Goal: Information Seeking & Learning: Find specific fact

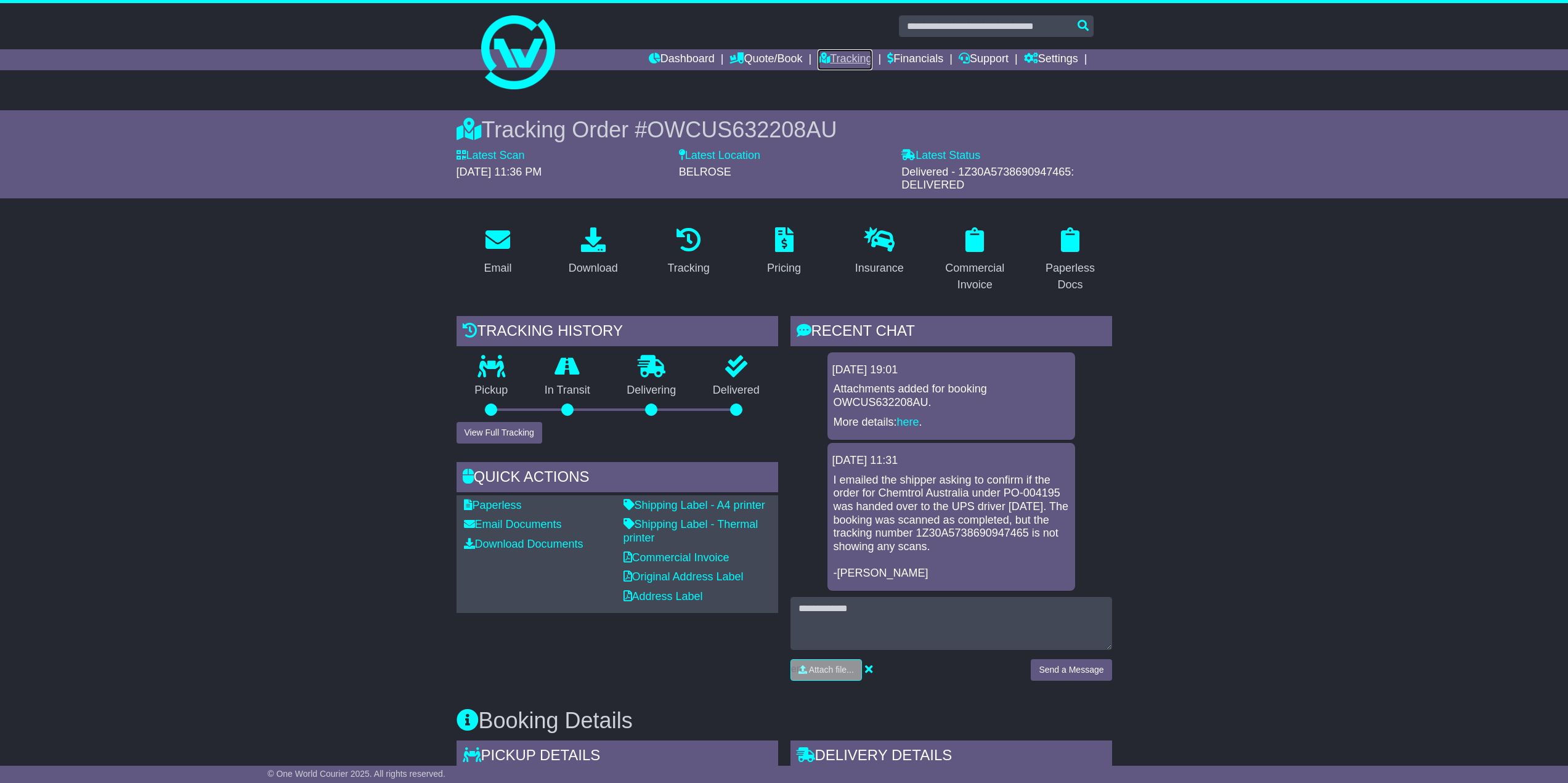
click at [829, 58] on link "Tracking" at bounding box center [844, 60] width 54 height 21
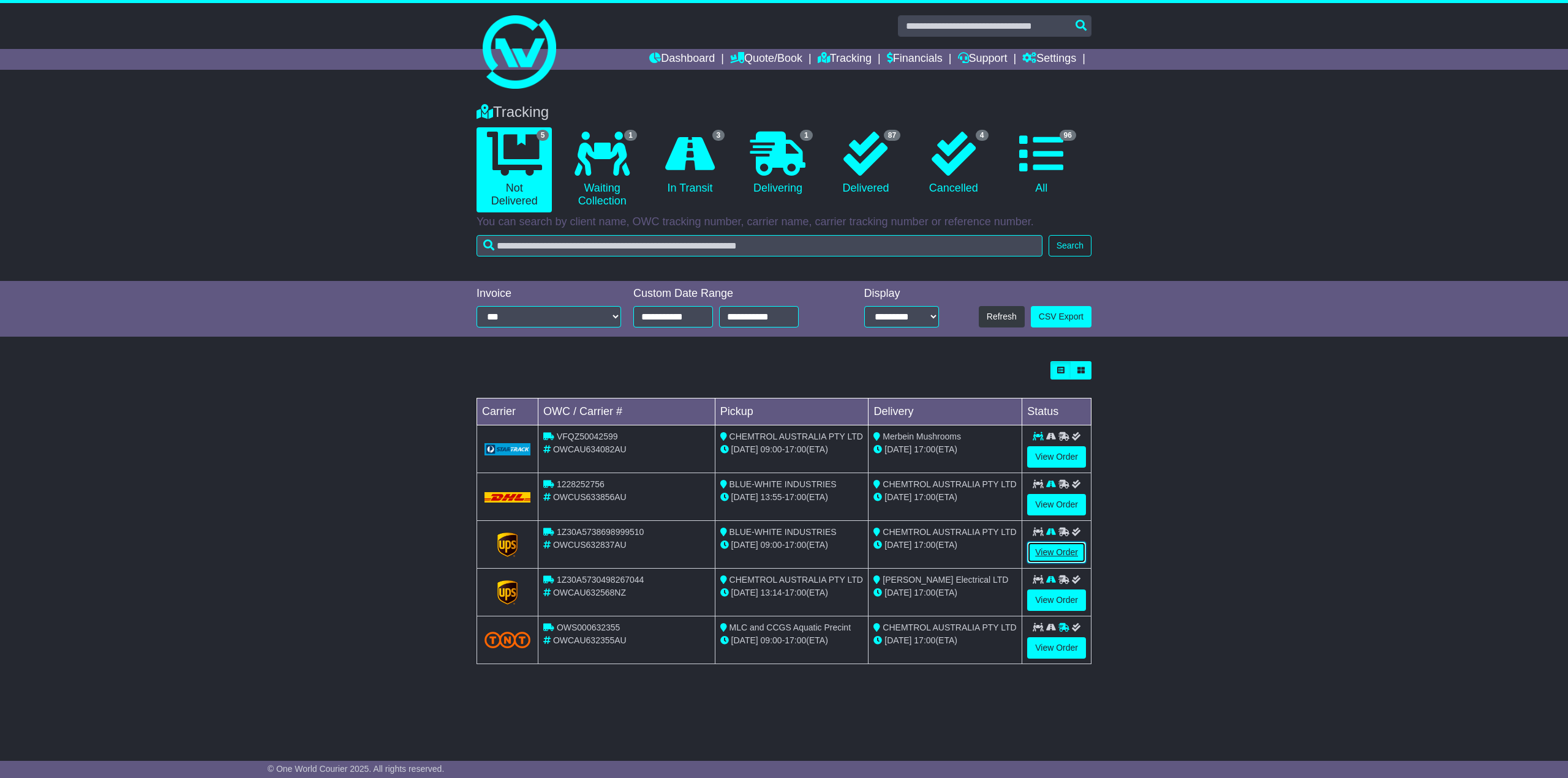
click at [1055, 554] on link "View Order" at bounding box center [1057, 552] width 59 height 22
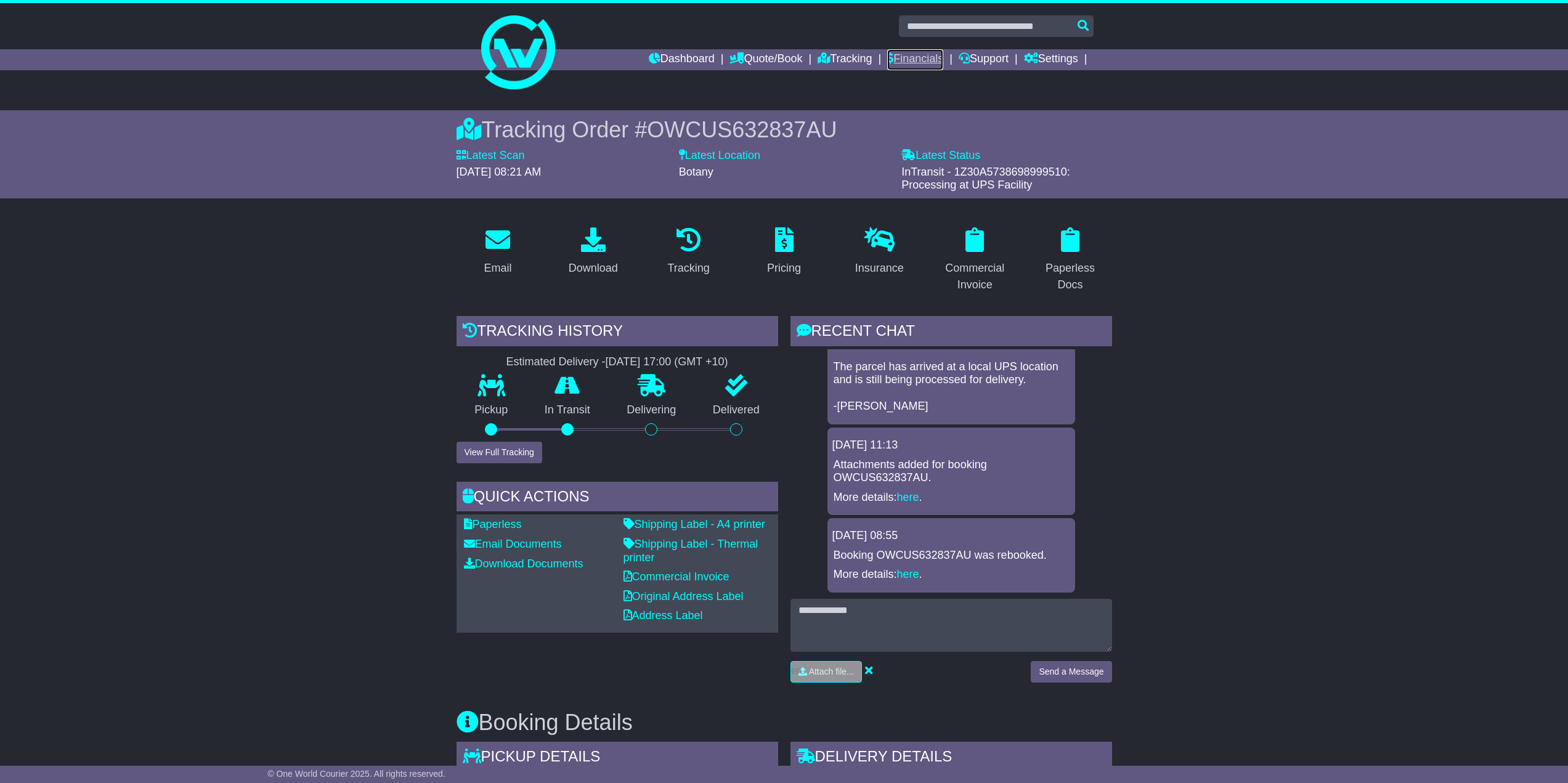
click at [898, 56] on link "Financials" at bounding box center [915, 60] width 56 height 21
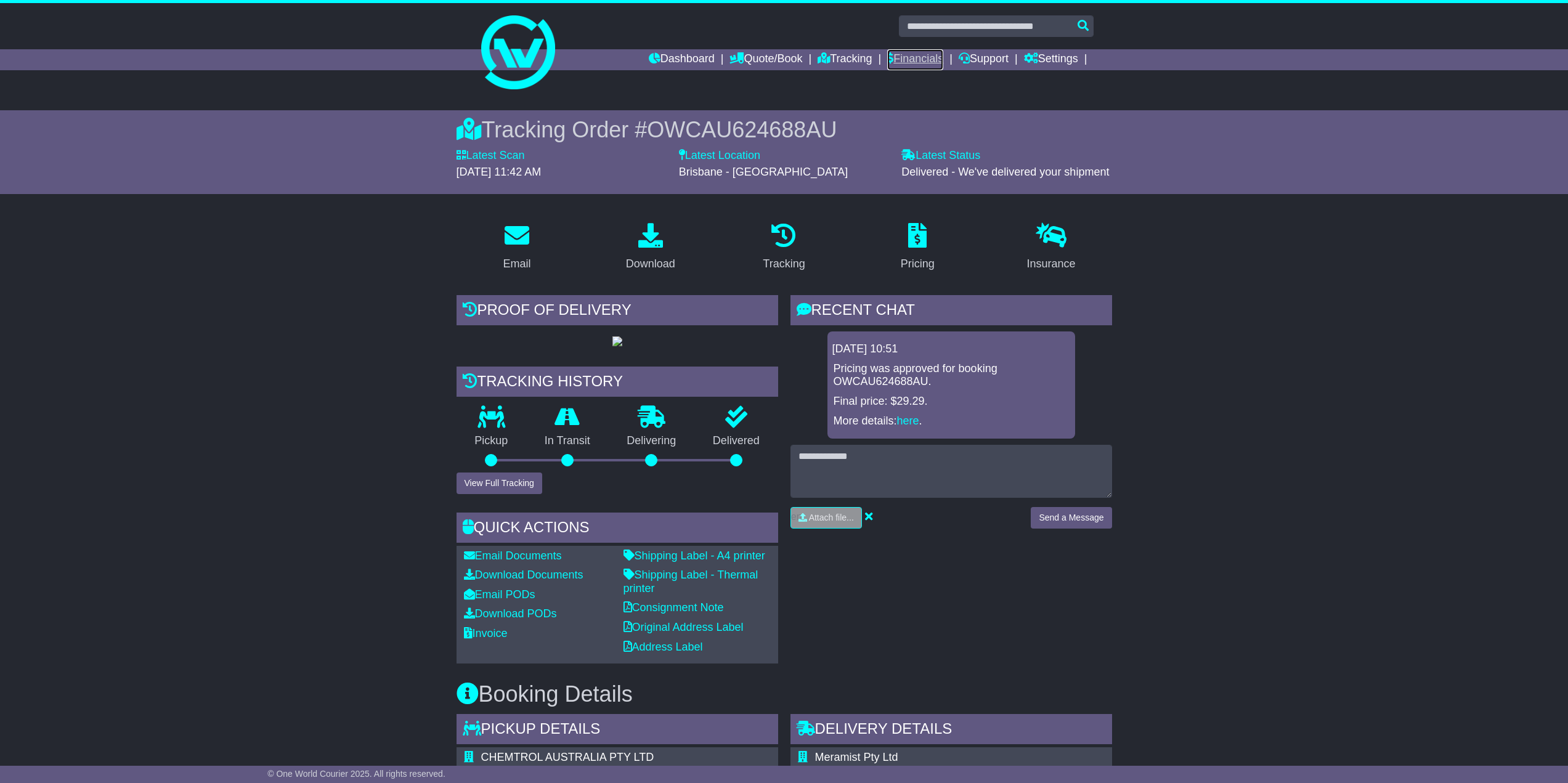
click at [897, 54] on link "Financials" at bounding box center [915, 60] width 56 height 21
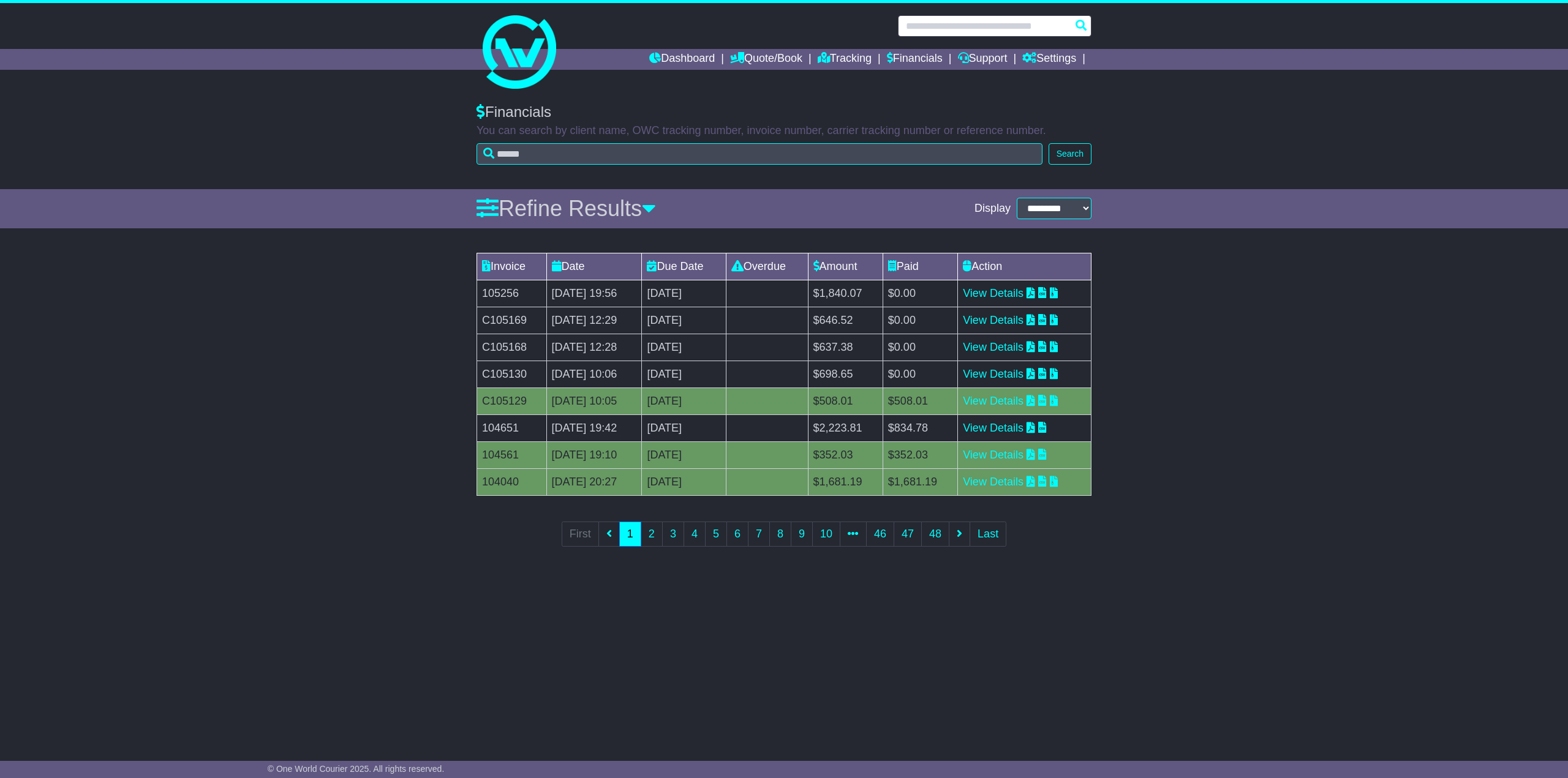
click at [968, 24] on input "text" at bounding box center [994, 26] width 194 height 22
paste input "*********"
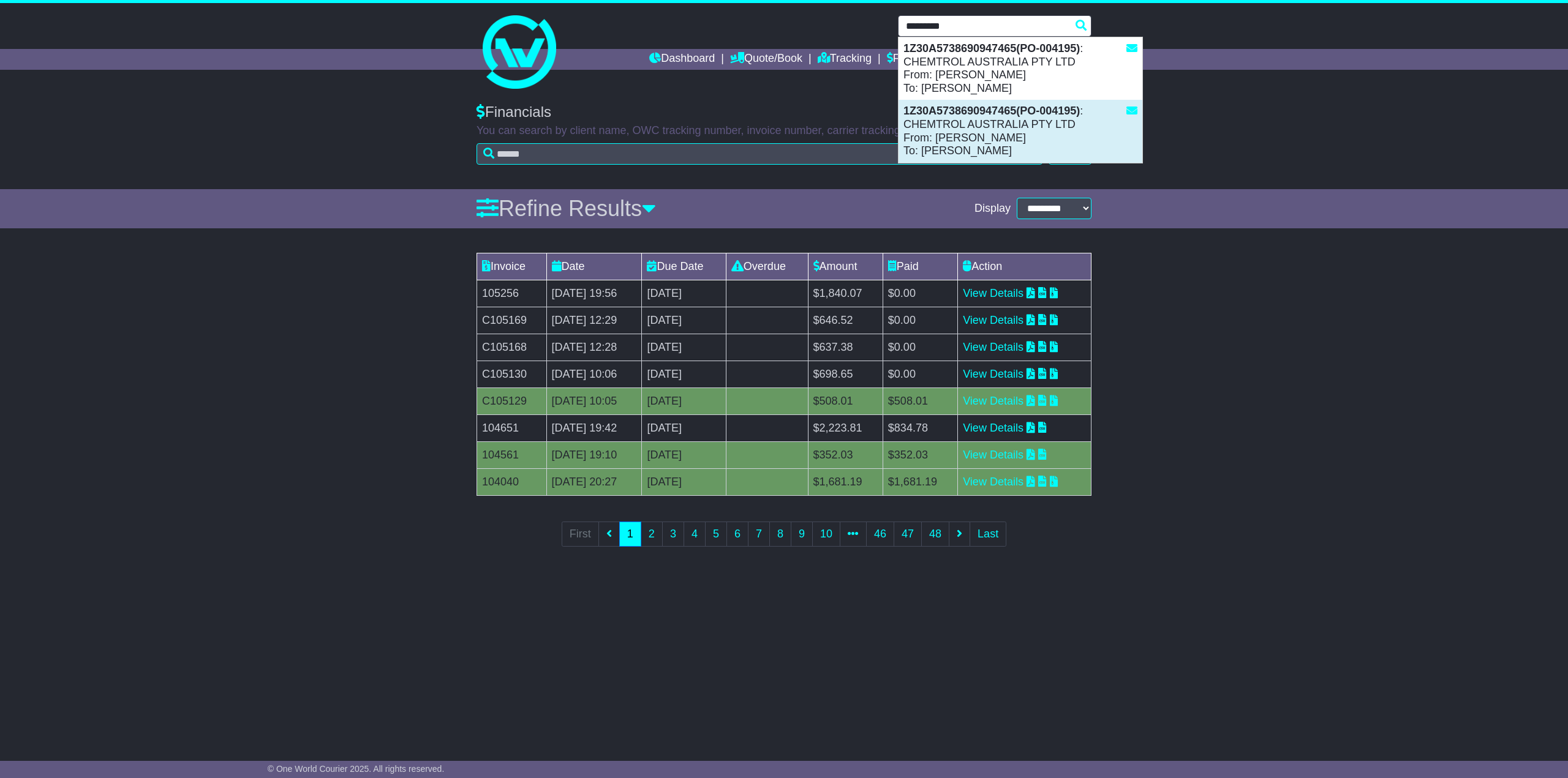
click at [992, 128] on div "1Z30A5738690947465(PO-004195) : CHEMTROL AUSTRALIA PTY LTD From: Myles Madison …" at bounding box center [1020, 131] width 244 height 62
type input "**********"
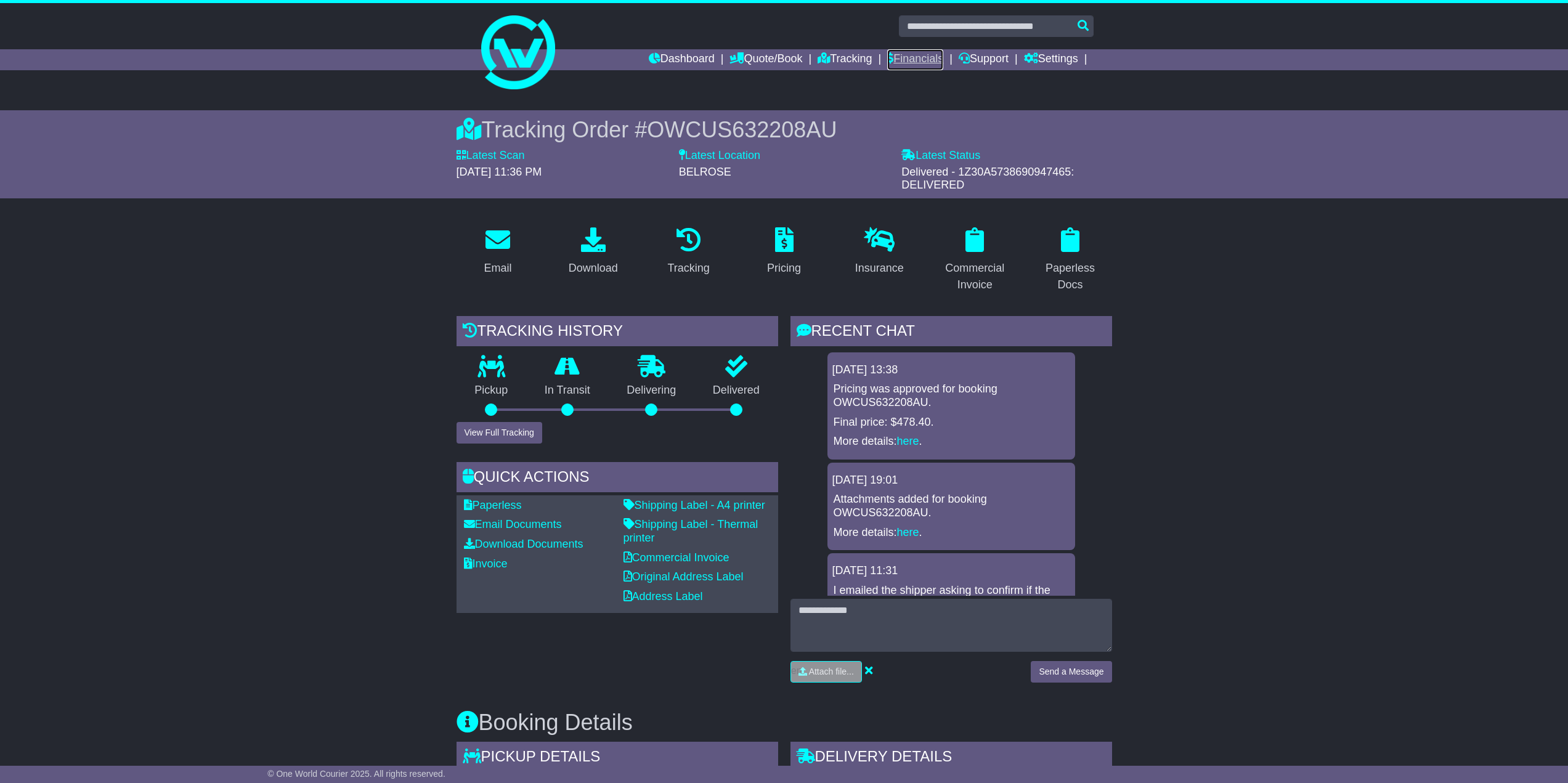
click at [897, 57] on link "Financials" at bounding box center [915, 60] width 56 height 21
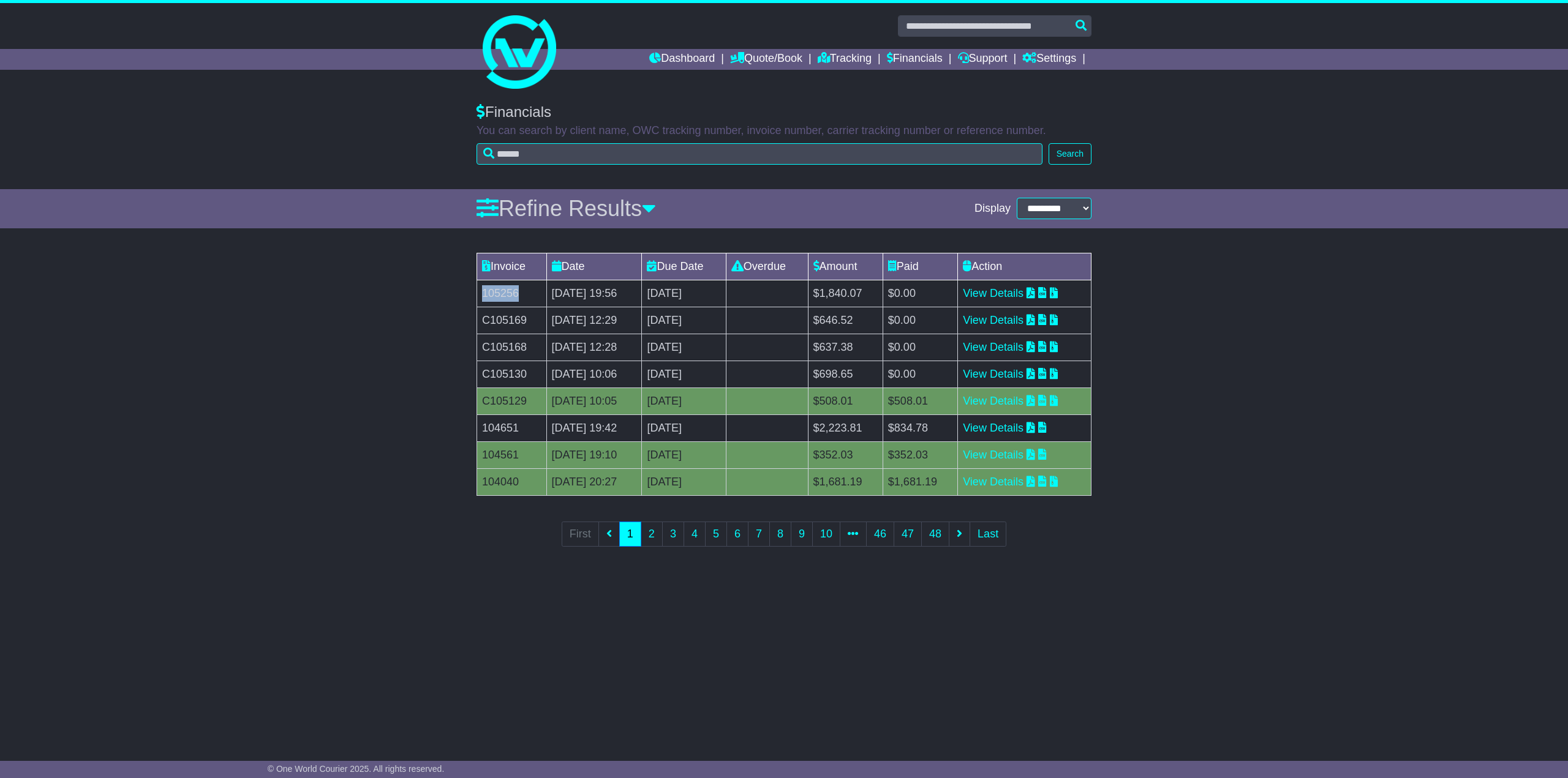
drag, startPoint x: 520, startPoint y: 295, endPoint x: 481, endPoint y: 300, distance: 39.3
click at [481, 300] on td "105256" at bounding box center [511, 293] width 70 height 27
copy td "105256"
